Goal: Task Accomplishment & Management: Use online tool/utility

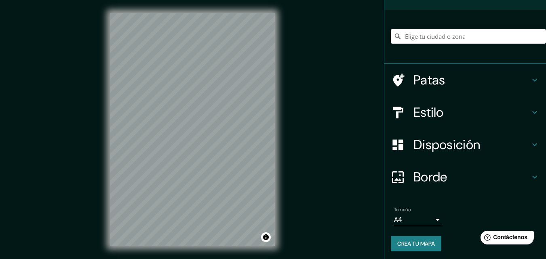
scroll to position [51, 0]
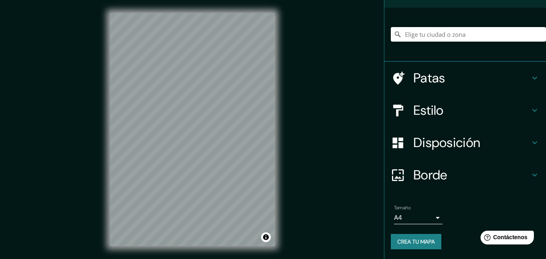
click at [415, 241] on font "Crea tu mapa" at bounding box center [416, 241] width 38 height 7
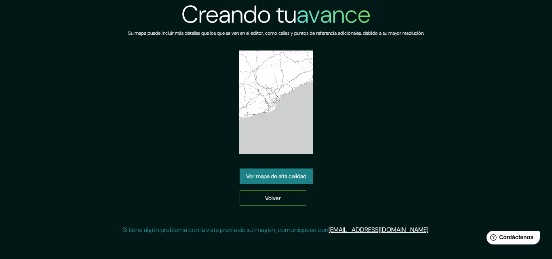
click at [254, 201] on link "Volver" at bounding box center [273, 197] width 67 height 15
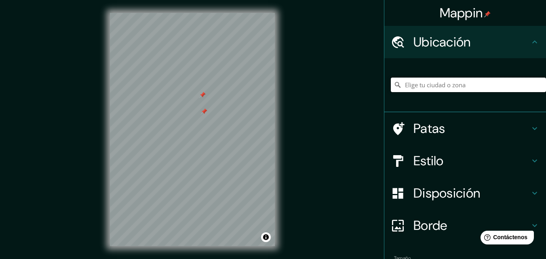
click at [430, 84] on input "Elige tu ciudad o zona" at bounding box center [468, 85] width 155 height 15
click at [424, 49] on font "Ubicación" at bounding box center [441, 42] width 57 height 17
click at [409, 88] on input "Elige tu ciudad o zona" at bounding box center [468, 85] width 155 height 15
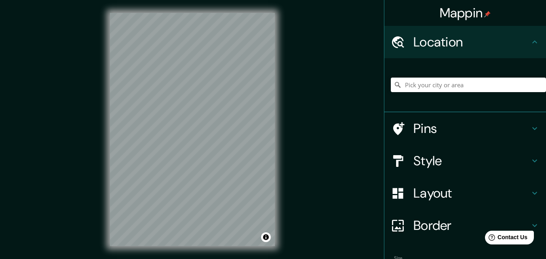
click at [359, 60] on div "Mappin Location Pins Style Layout Border Choose a border. Hint : you can make l…" at bounding box center [273, 136] width 546 height 272
click at [415, 85] on input "Pick your city or area" at bounding box center [468, 85] width 155 height 15
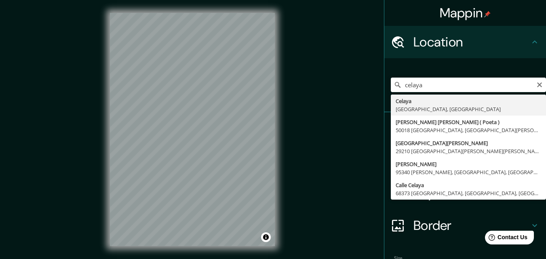
type input "Celaya, Guanajuato, México"
